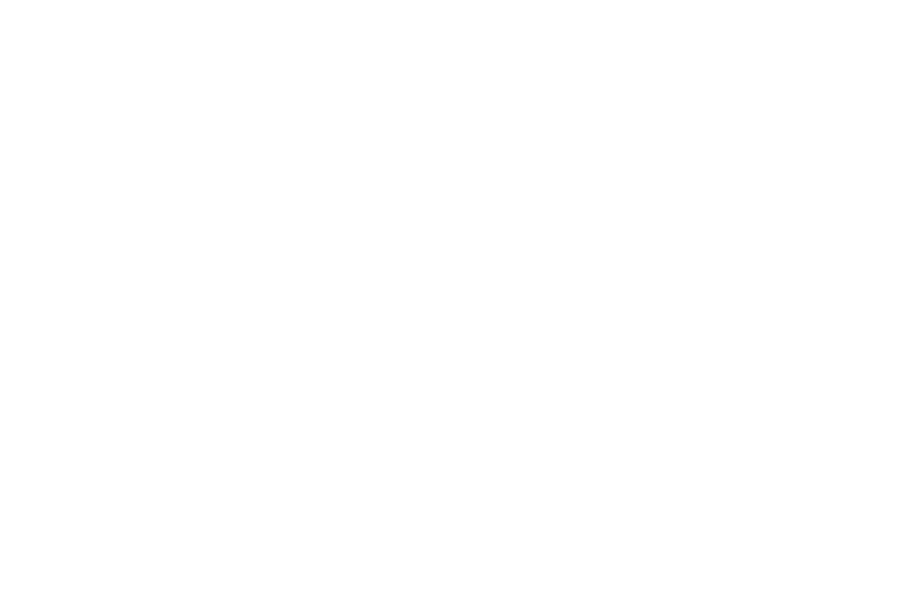
scroll to position [332, 0]
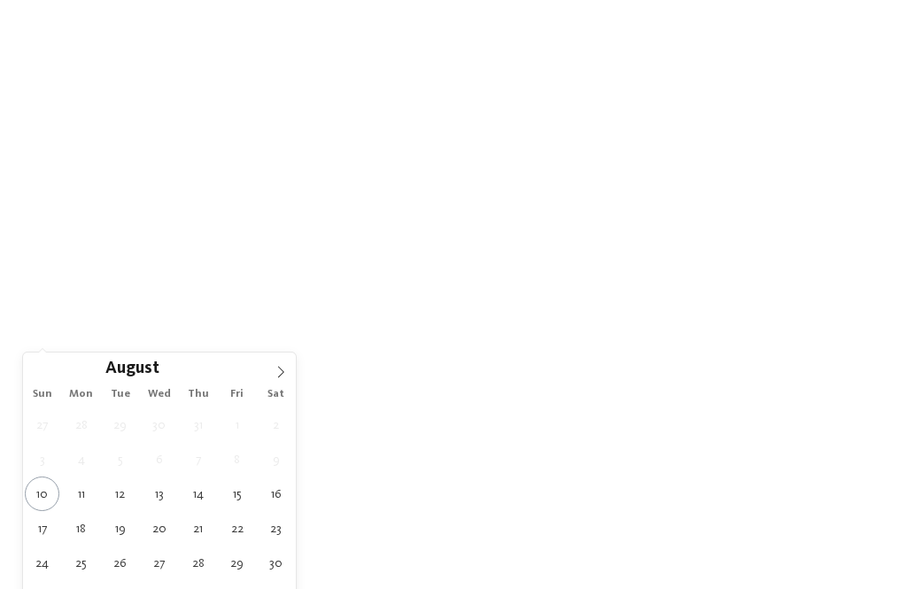
click at [276, 381] on span at bounding box center [281, 367] width 30 height 30
click at [270, 377] on span at bounding box center [281, 367] width 30 height 30
click at [271, 372] on span at bounding box center [281, 367] width 30 height 30
click at [274, 377] on icon at bounding box center [280, 372] width 12 height 12
click at [279, 374] on icon at bounding box center [280, 372] width 12 height 12
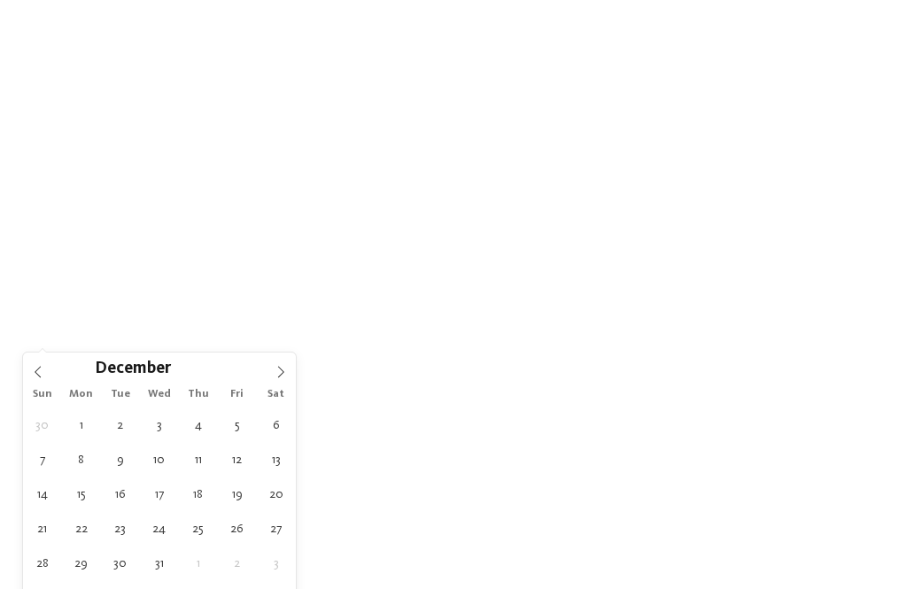
type input "****"
type div "[DATE]"
type input "****"
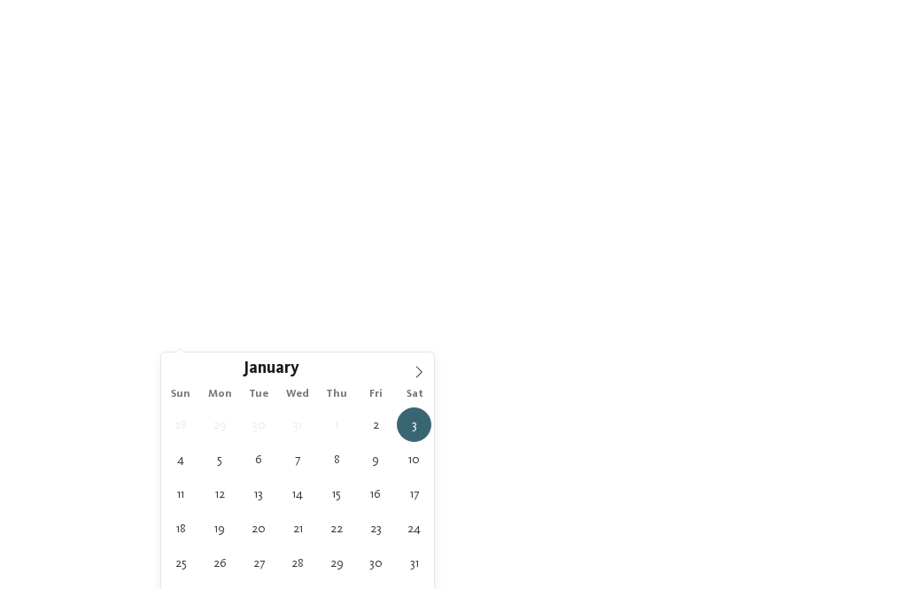
type div "[DATE]"
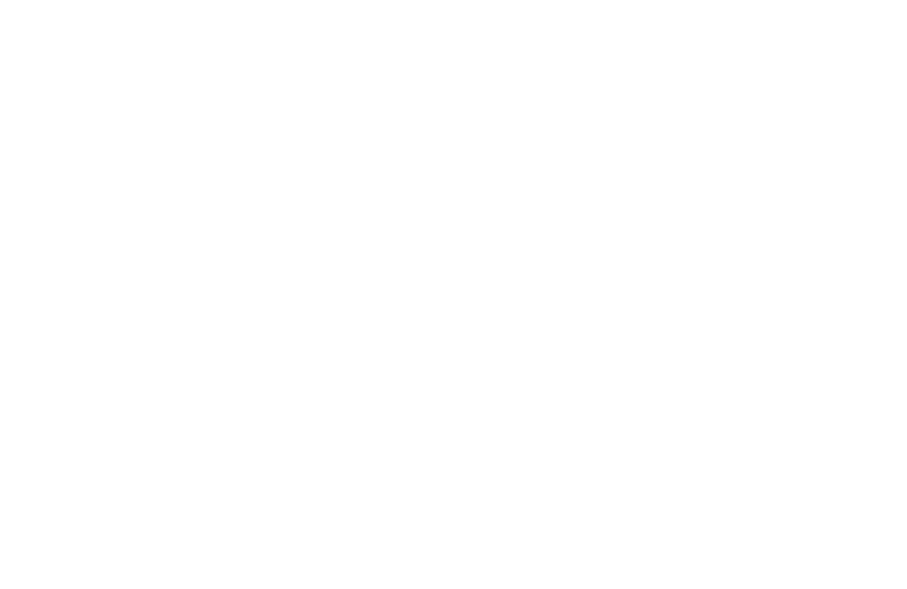
click at [349, 341] on span "Region" at bounding box center [365, 335] width 89 height 12
click at [367, 197] on span at bounding box center [367, 206] width 0 height 18
click at [412, 394] on div "accept" at bounding box center [453, 411] width 230 height 35
click at [496, 336] on span "My wishes" at bounding box center [504, 335] width 89 height 12
click at [637, 460] on div "accept" at bounding box center [453, 477] width 513 height 35
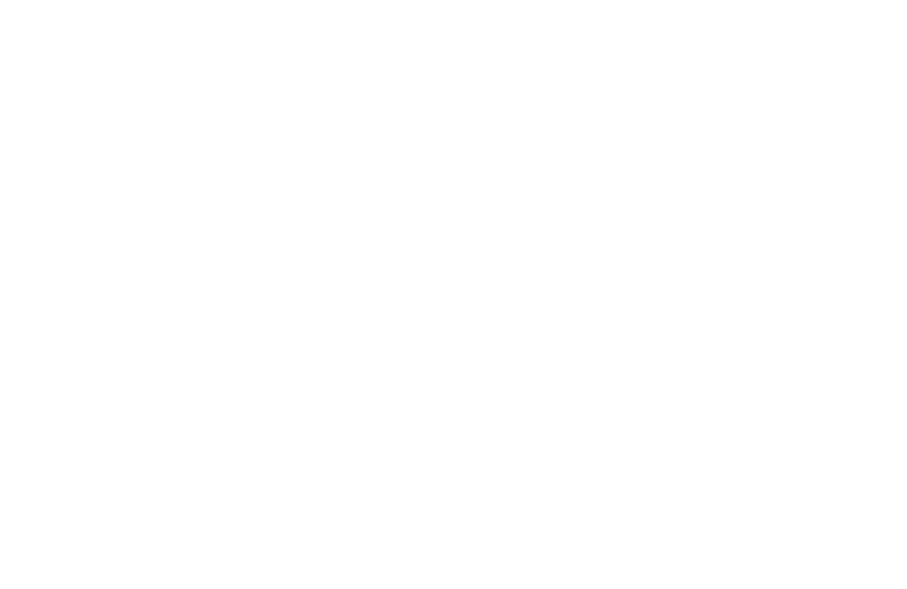
click at [390, 331] on span "Region" at bounding box center [365, 335] width 89 height 12
click at [776, 161] on div "Region Dolomites" at bounding box center [453, 294] width 907 height 589
click at [843, 334] on link "Find a hotel" at bounding box center [817, 335] width 133 height 31
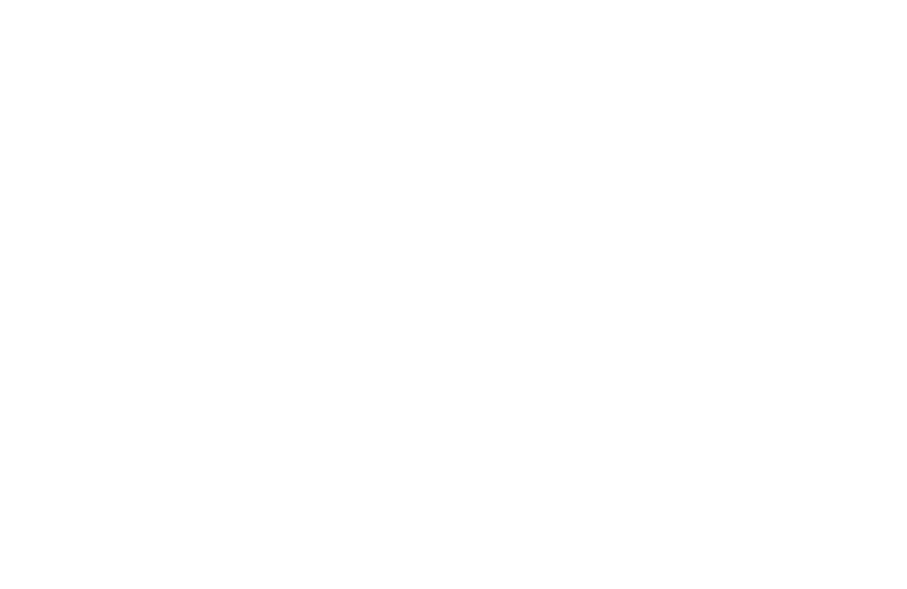
scroll to position [0, 0]
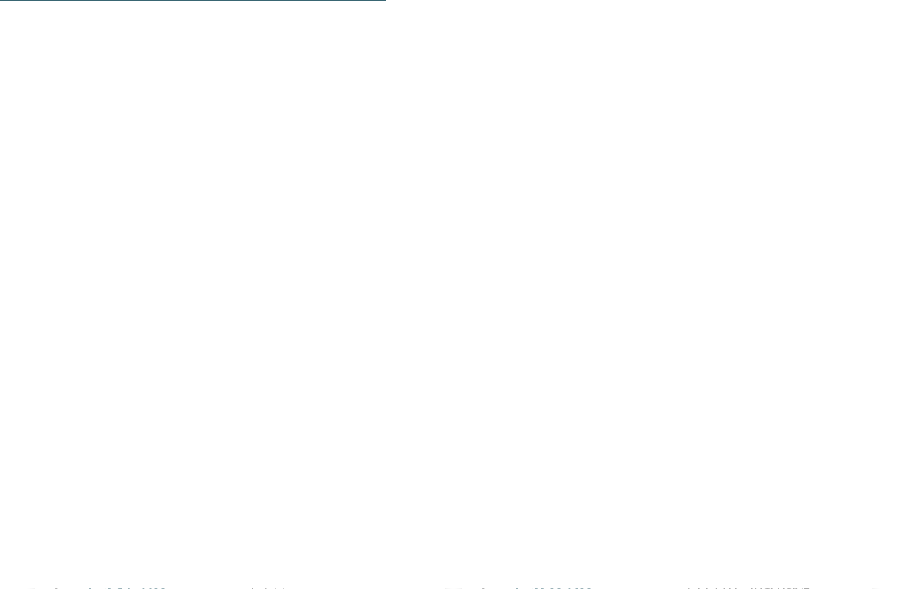
scroll to position [1374, 0]
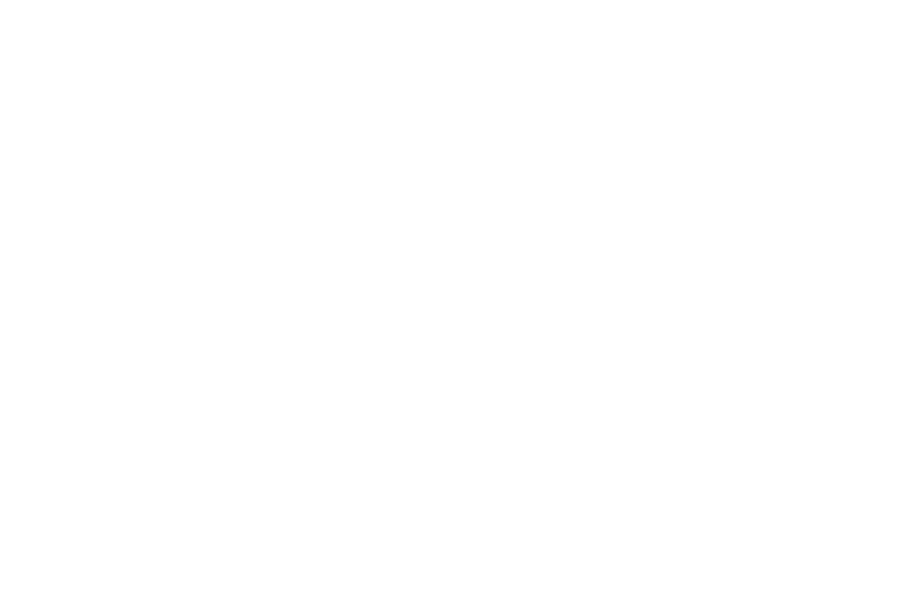
click at [590, 488] on span "Dolomites – Rasen-[PERSON_NAME]" at bounding box center [575, 488] width 190 height 12
click at [793, 399] on div "ALL ABOUT BABY JUST KIDS AND FAMILY OUTDOOR ADVENTURE SMALL & COSY WINTER ACTION" at bounding box center [667, 403] width 374 height 46
click at [779, 412] on span "WINTER ACTION" at bounding box center [768, 417] width 69 height 10
click at [874, 392] on icon at bounding box center [873, 373] width 49 height 40
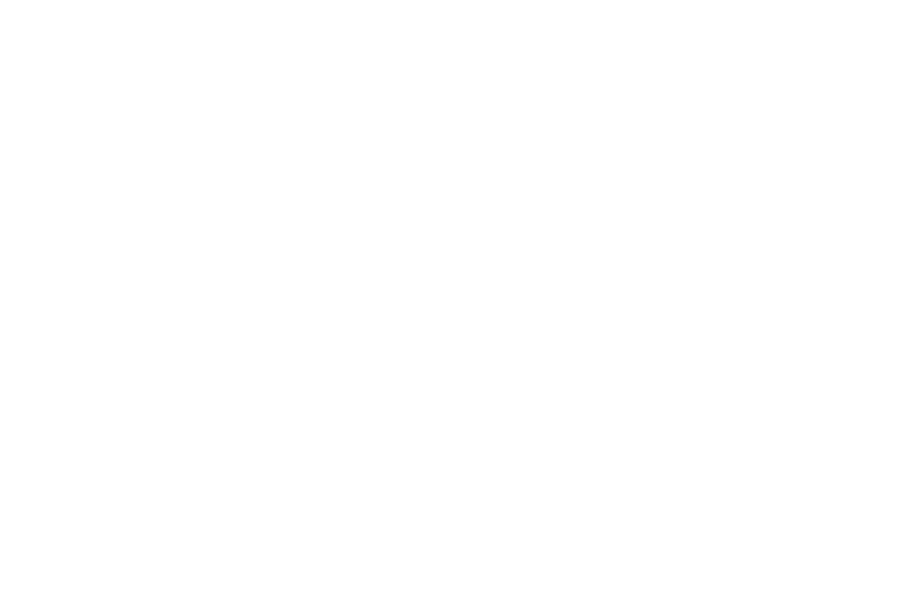
scroll to position [1576, 0]
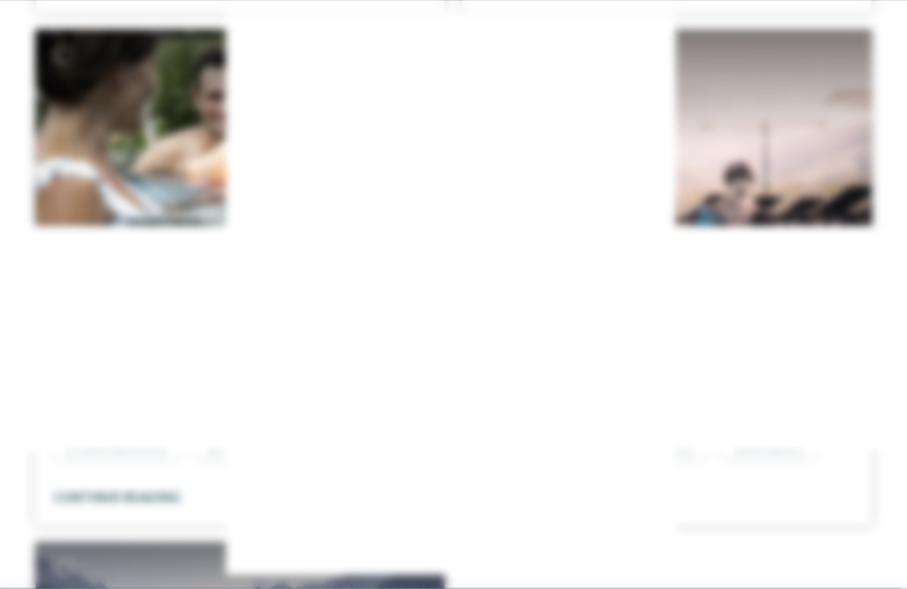
click at [793, 112] on icon at bounding box center [793, 127] width 38 height 31
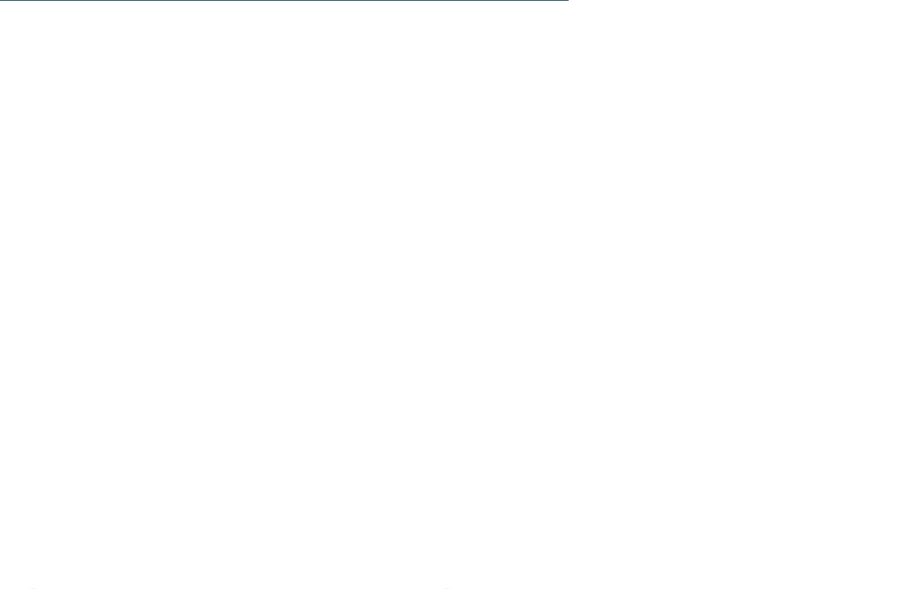
scroll to position [2033, 0]
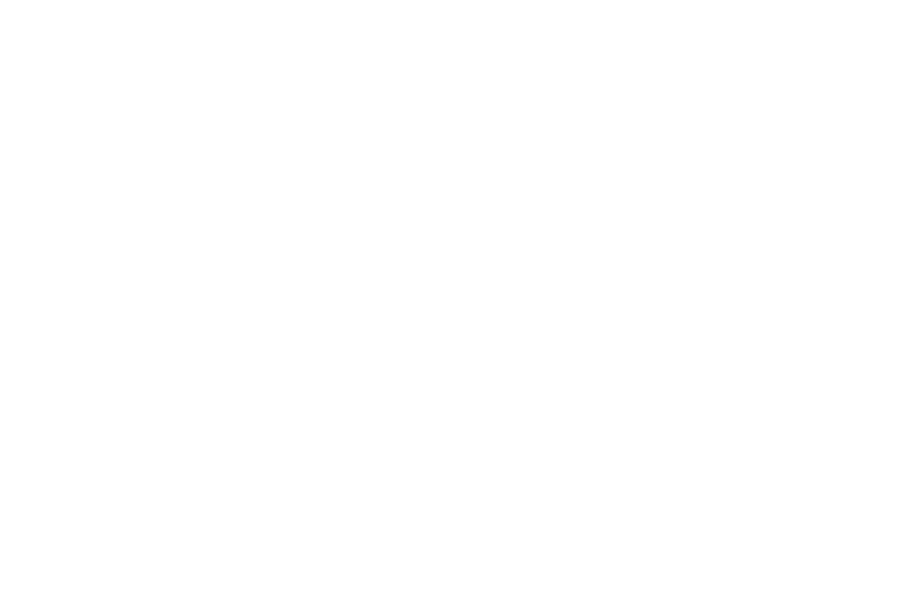
click at [374, 474] on span "SKI-IN SKI-OUT" at bounding box center [355, 479] width 60 height 10
click at [367, 475] on span "SKI-IN SKI-OUT" at bounding box center [355, 479] width 60 height 10
click at [289, 222] on div at bounding box center [239, 201] width 409 height 230
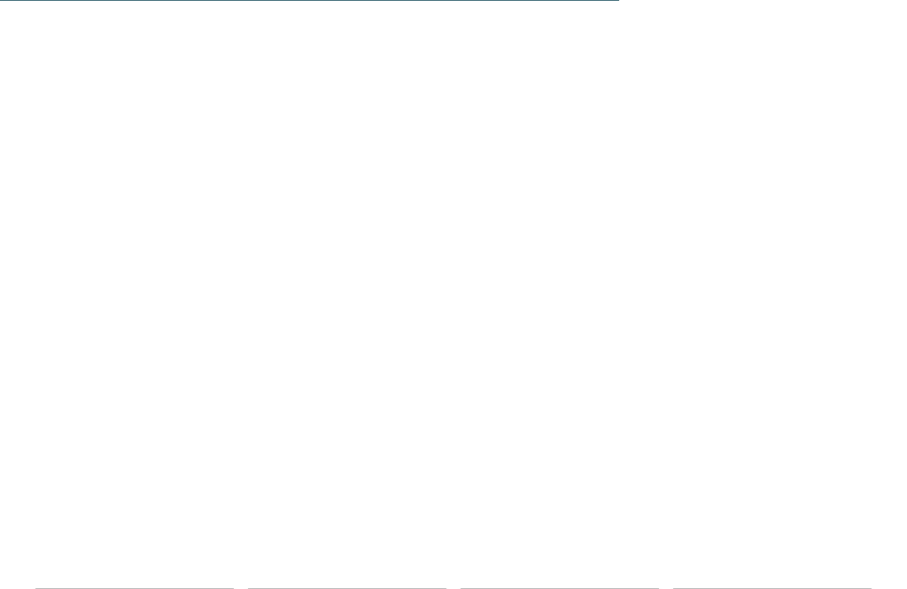
click at [133, 391] on link "continue reading" at bounding box center [116, 392] width 127 height 13
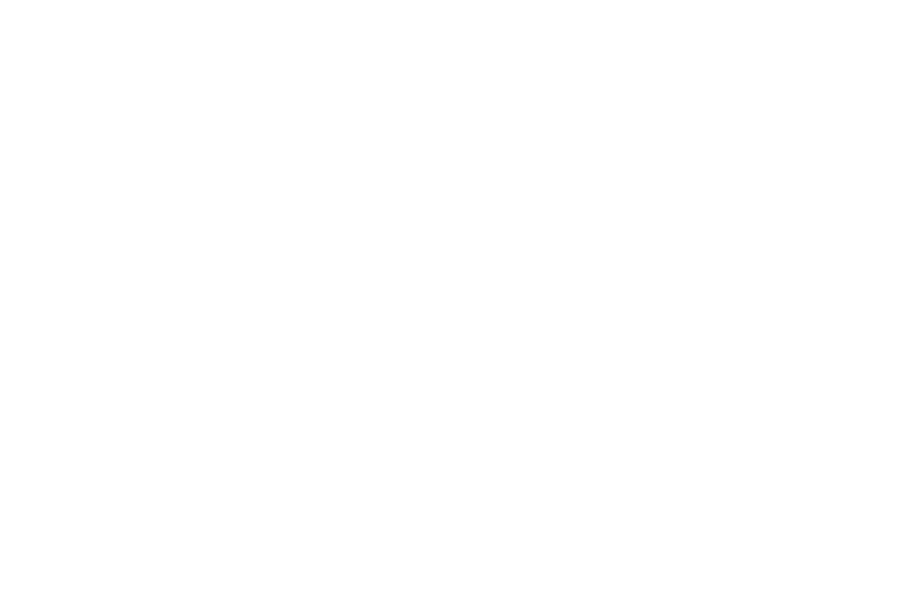
scroll to position [578, 0]
click at [348, 426] on span "SKI-IN SKI-OUT" at bounding box center [337, 428] width 60 height 10
click at [346, 427] on span "SKI-IN SKI-OUT" at bounding box center [337, 428] width 60 height 10
click at [337, 431] on span "SKI-IN SKI-OUT" at bounding box center [337, 428] width 60 height 10
click at [350, 425] on span "SKI-IN SKI-OUT" at bounding box center [337, 428] width 60 height 10
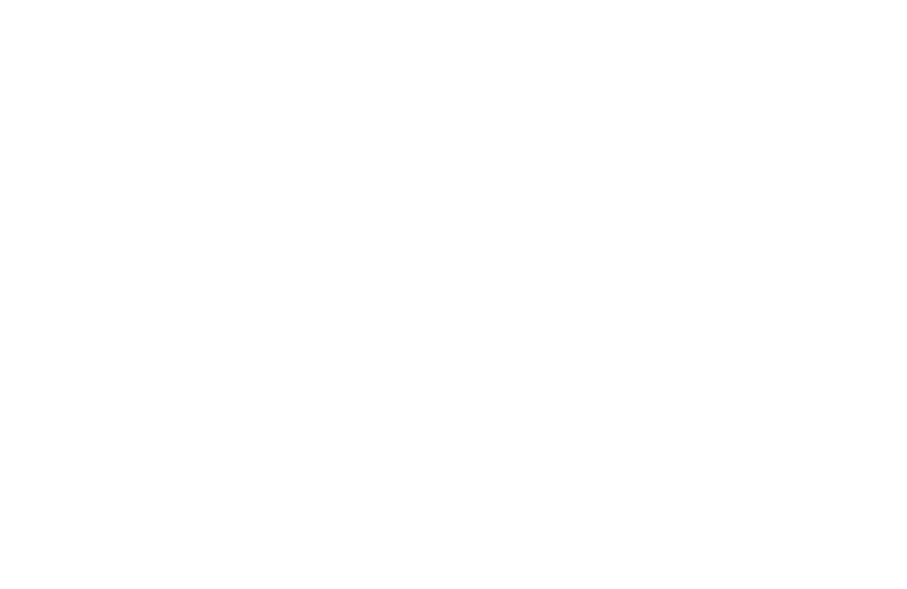
click at [467, 432] on span "WINTER ACTION" at bounding box center [441, 428] width 69 height 10
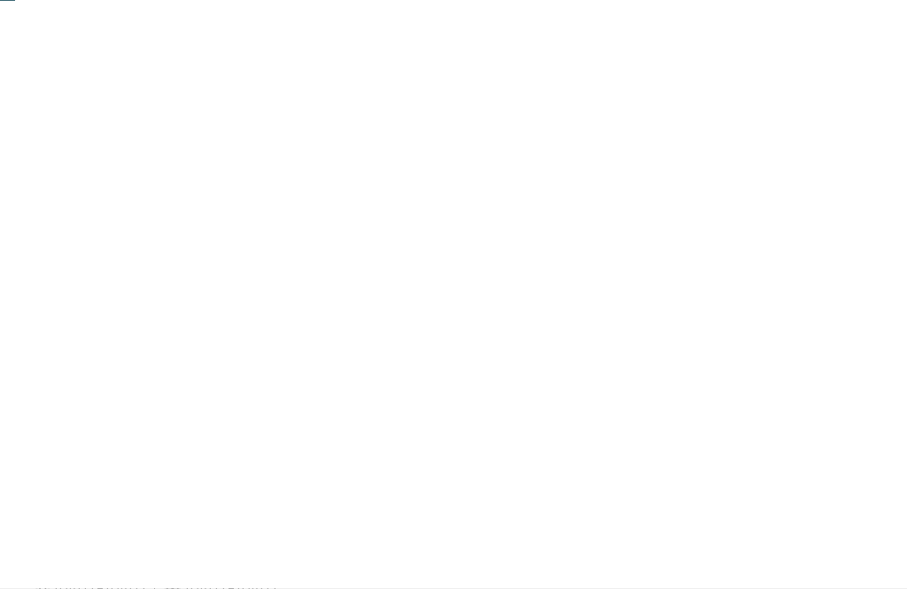
scroll to position [0, 0]
